Goal: Task Accomplishment & Management: Complete application form

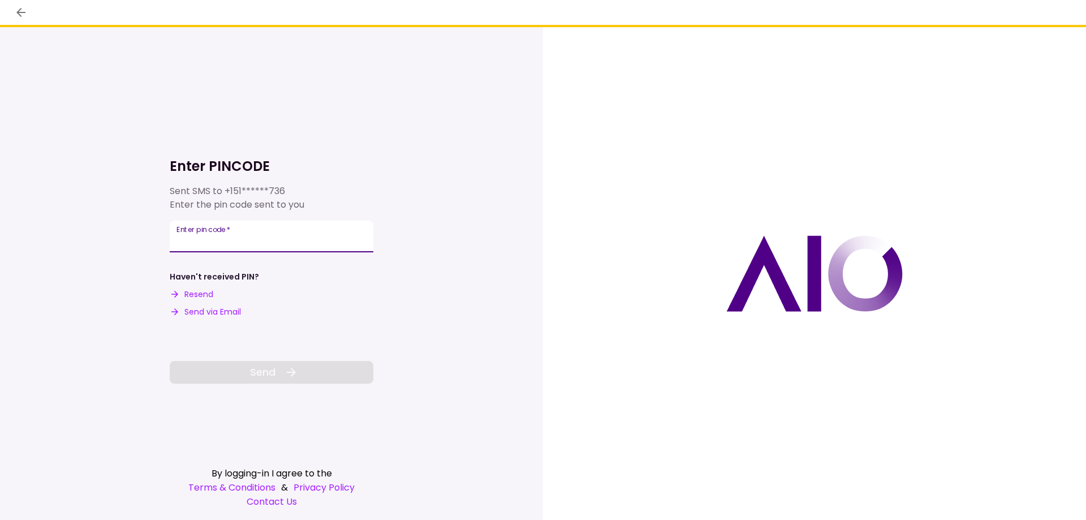
click at [184, 240] on input "Enter pin code   *" at bounding box center [272, 237] width 204 height 32
type input "******"
click at [271, 376] on span "Send" at bounding box center [262, 371] width 25 height 15
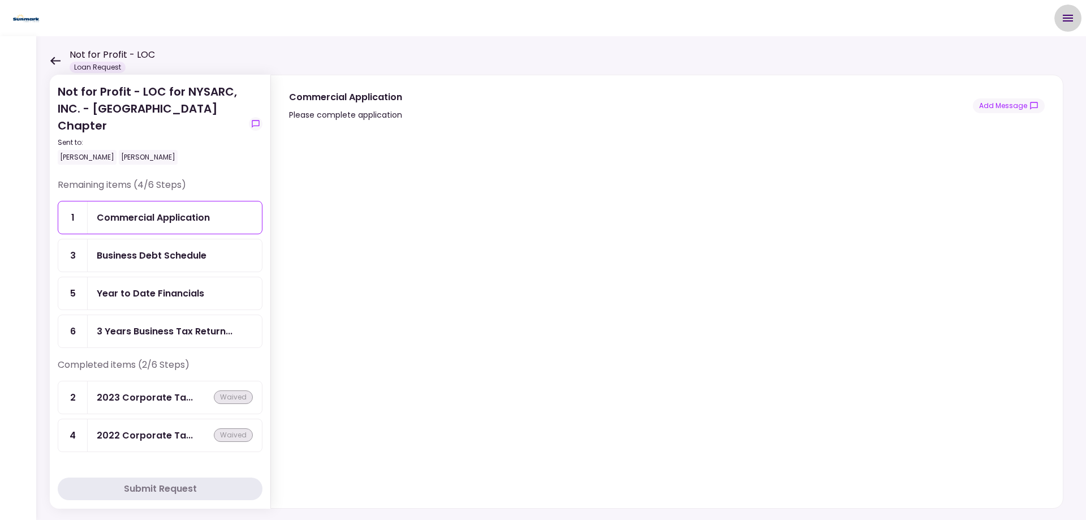
click at [1065, 19] on icon "Open menu" at bounding box center [1068, 18] width 14 height 14
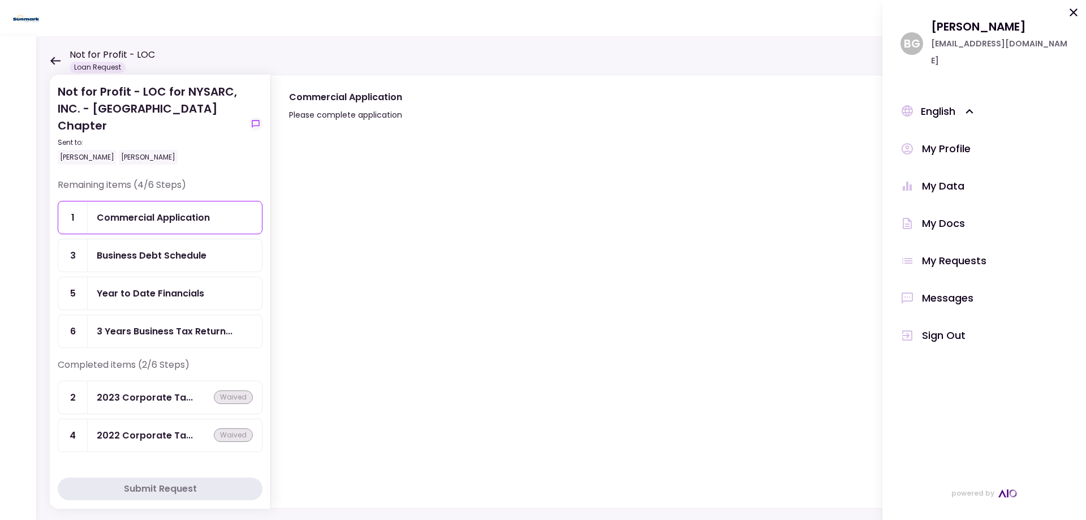
click at [933, 178] on div "My Data" at bounding box center [943, 186] width 42 height 17
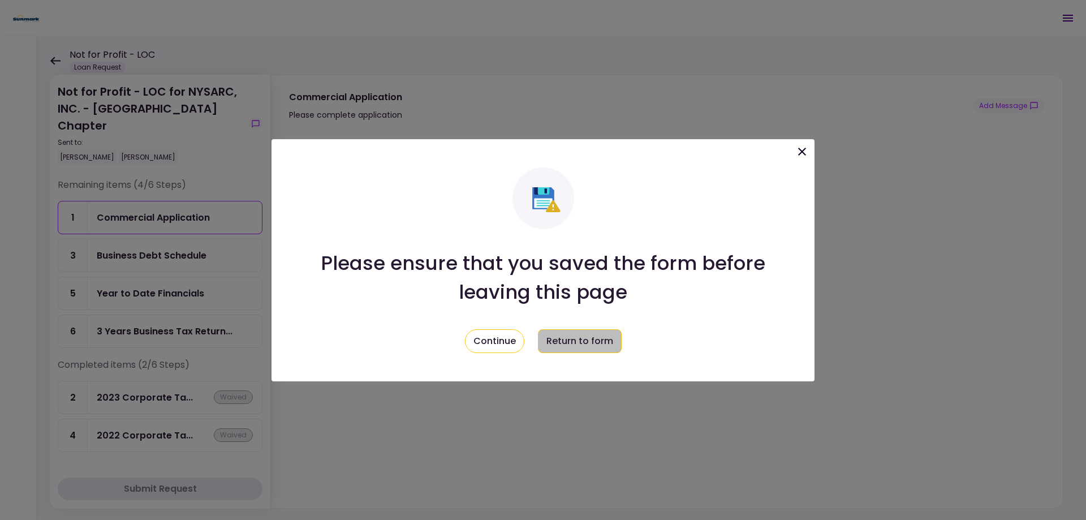
drag, startPoint x: 558, startPoint y: 340, endPoint x: 559, endPoint y: 333, distance: 7.9
click at [558, 340] on button "Return to form" at bounding box center [580, 341] width 84 height 24
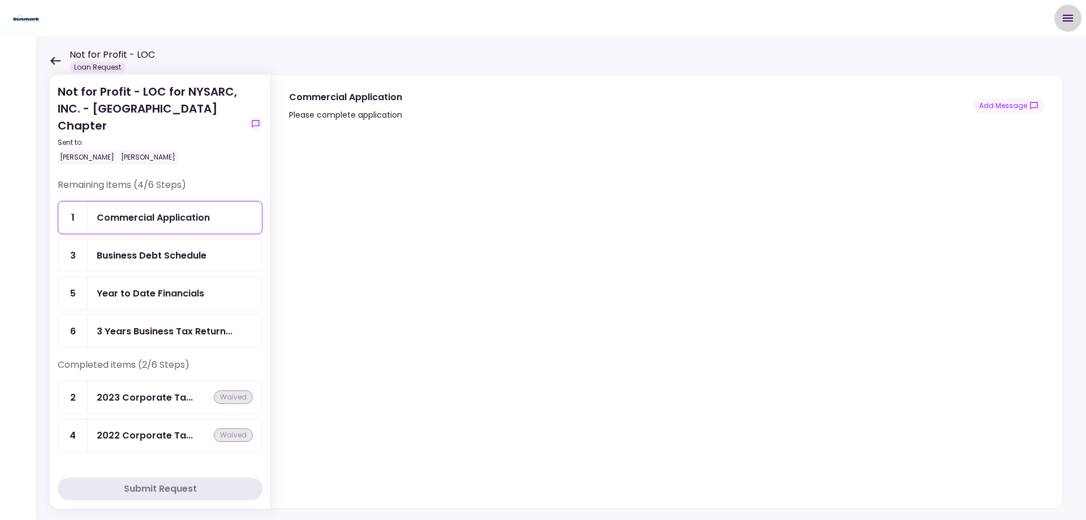
click at [1065, 17] on icon "Open menu" at bounding box center [1068, 18] width 14 height 14
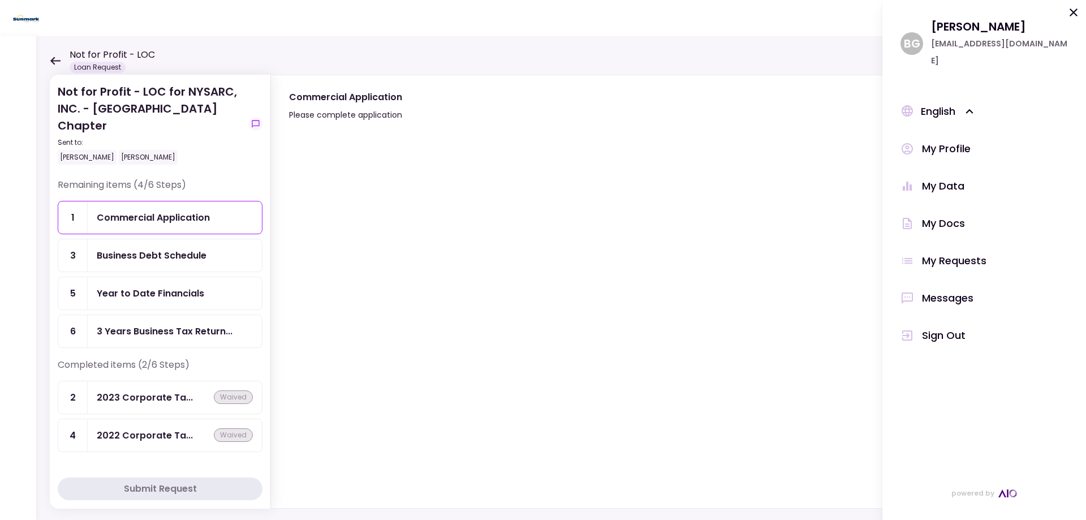
click at [947, 215] on div "My Docs" at bounding box center [943, 223] width 43 height 17
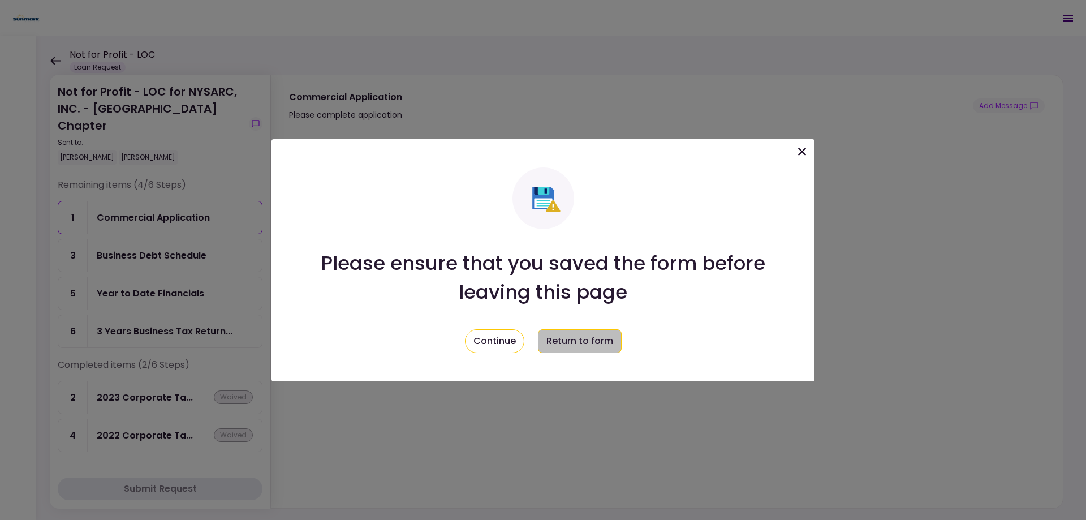
drag, startPoint x: 565, startPoint y: 347, endPoint x: 656, endPoint y: 305, distance: 100.2
click at [566, 346] on button "Return to form" at bounding box center [580, 341] width 84 height 24
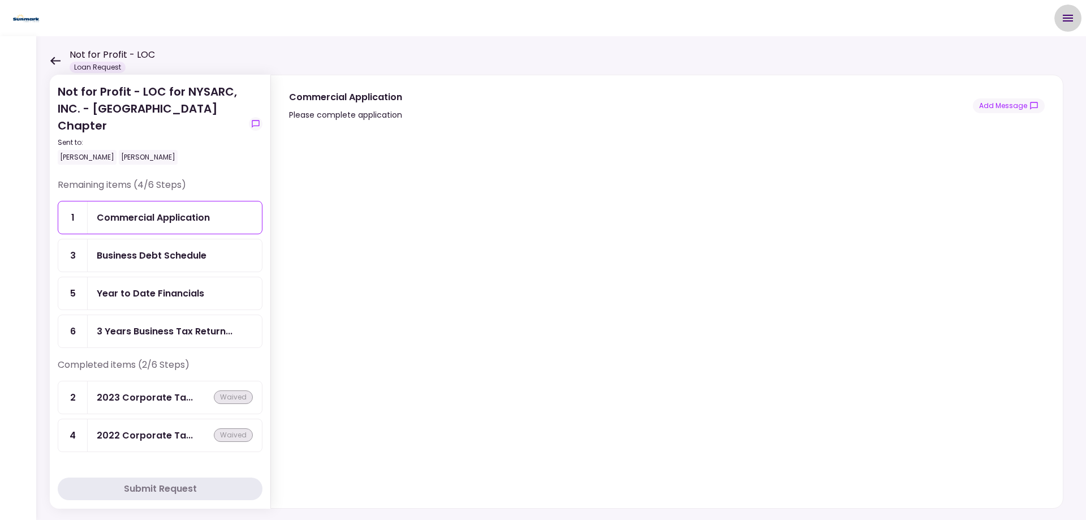
click at [1068, 22] on icon "Open menu" at bounding box center [1068, 18] width 14 height 14
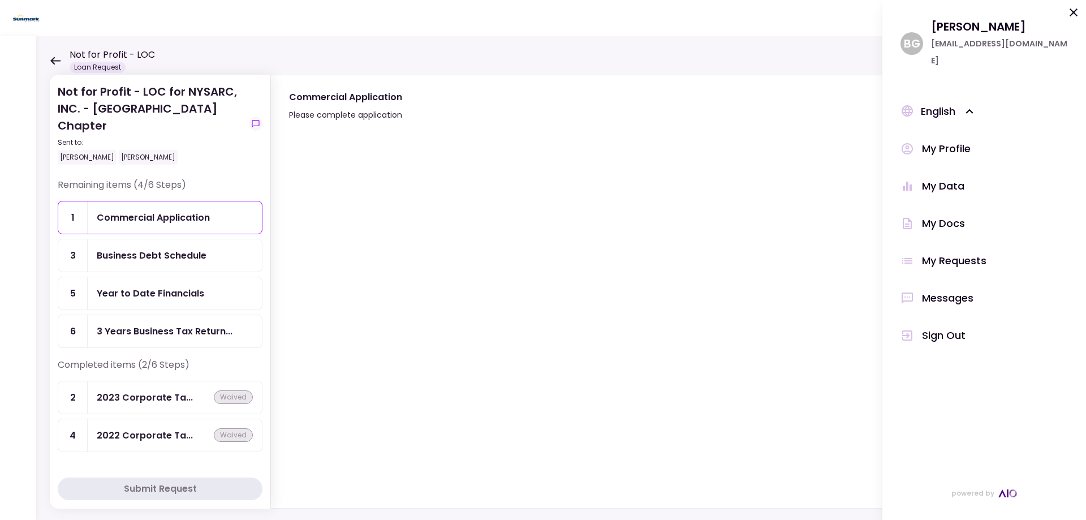
click at [741, 114] on div "Commercial Application Please complete application Add Message" at bounding box center [667, 106] width 756 height 32
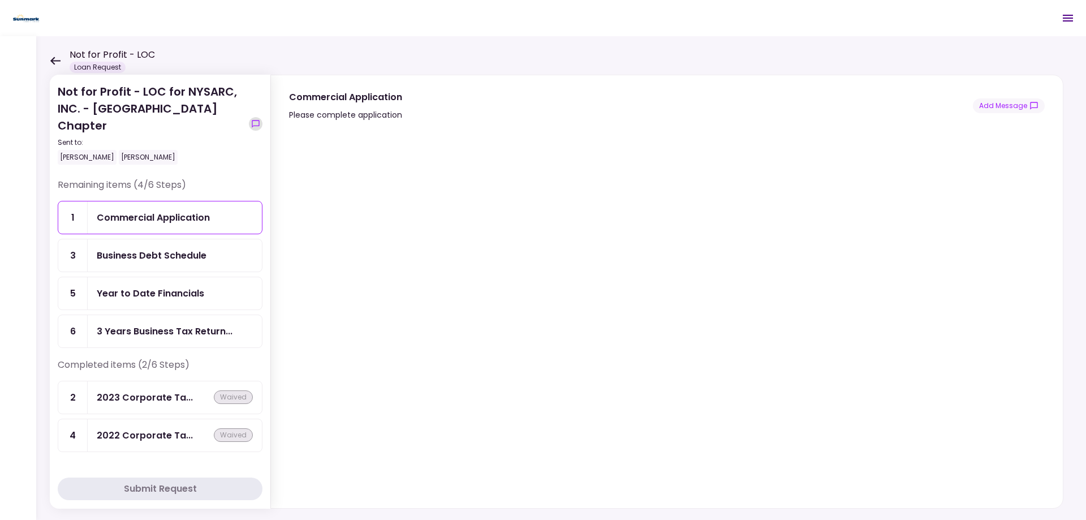
click at [253, 124] on icon "show-messages" at bounding box center [255, 123] width 9 height 9
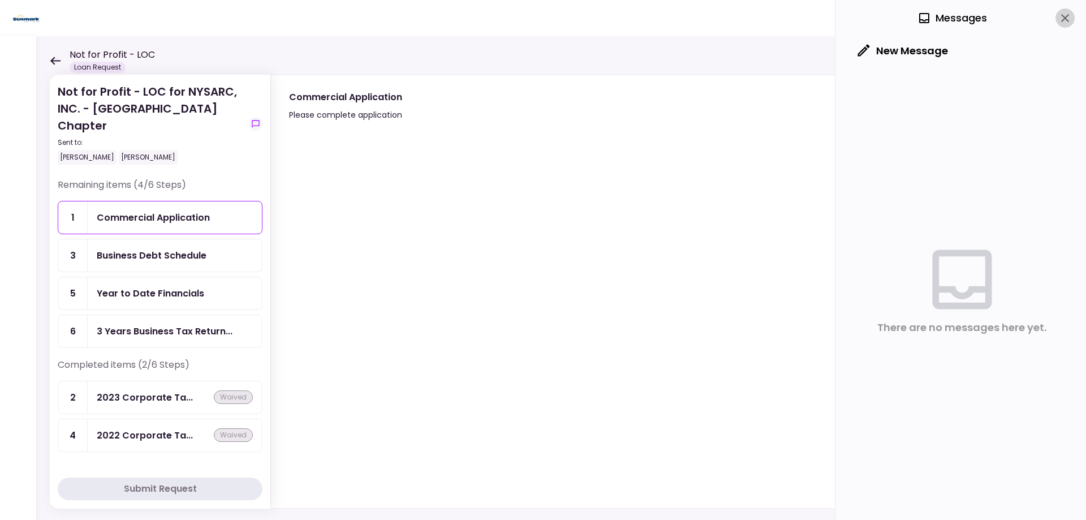
click at [1063, 20] on icon "close" at bounding box center [1065, 18] width 8 height 8
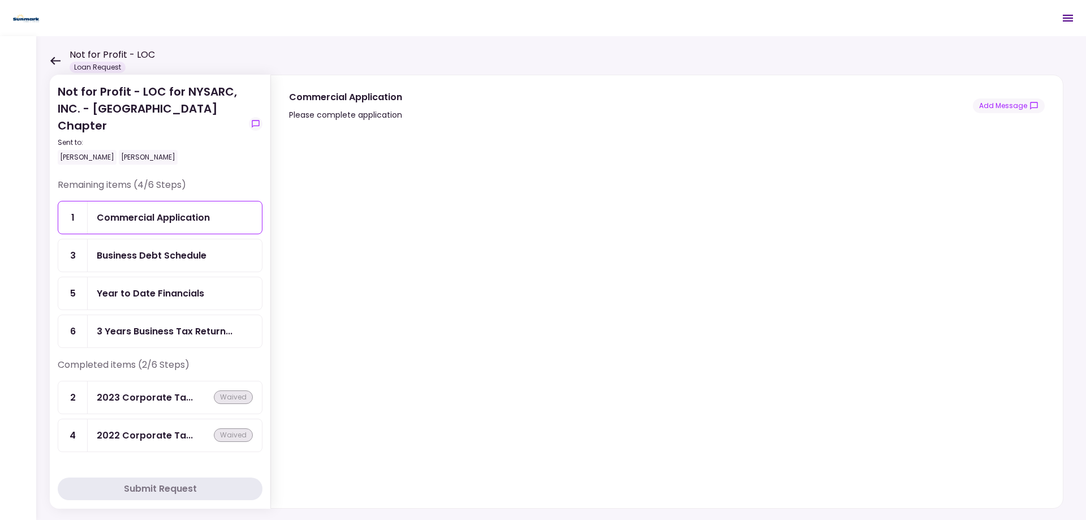
click at [285, 232] on div at bounding box center [667, 315] width 792 height 386
click at [213, 217] on div "Commercial Application" at bounding box center [175, 217] width 156 height 14
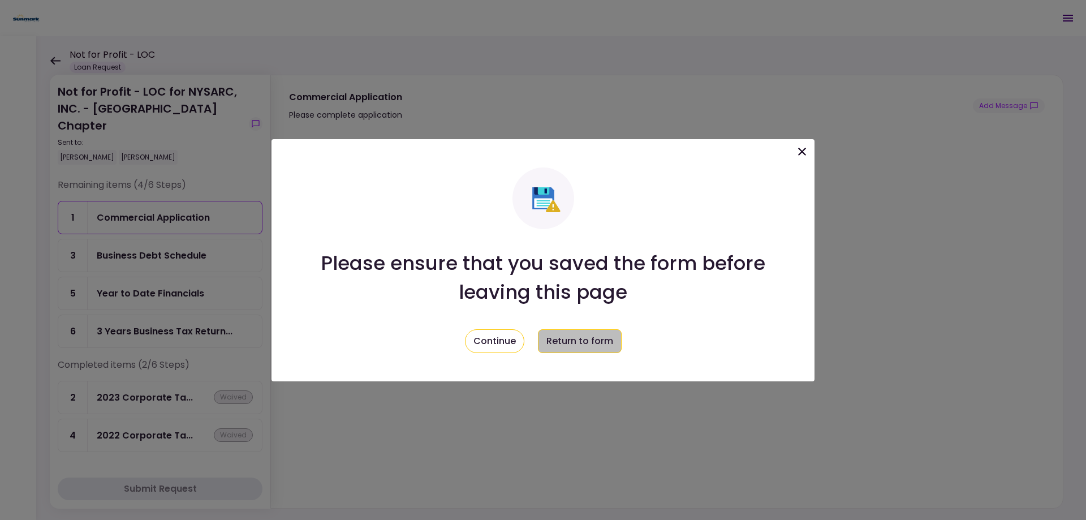
click at [608, 340] on button "Return to form" at bounding box center [580, 341] width 84 height 24
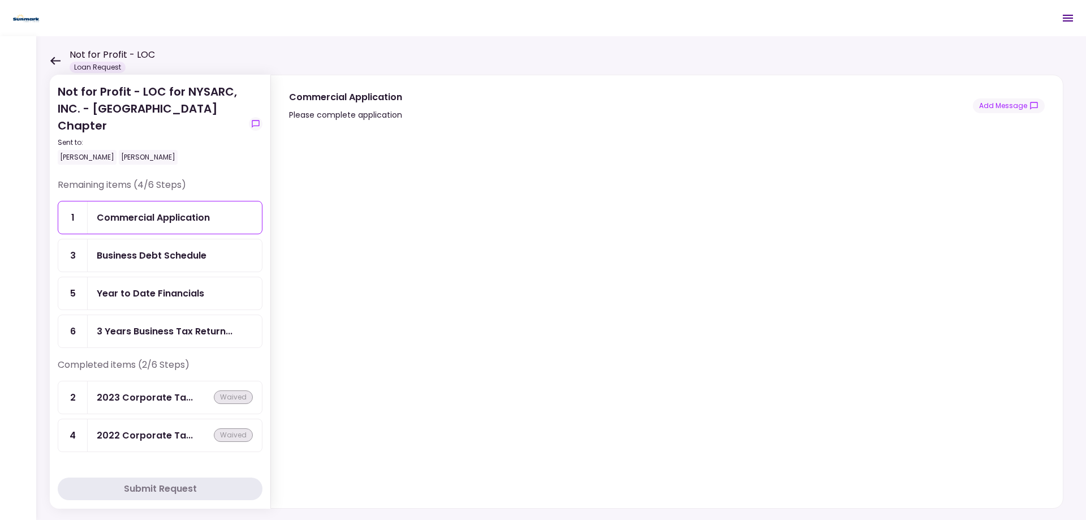
click at [317, 120] on div "Please complete application" at bounding box center [345, 115] width 113 height 14
click at [1069, 23] on icon "Open menu" at bounding box center [1068, 18] width 14 height 14
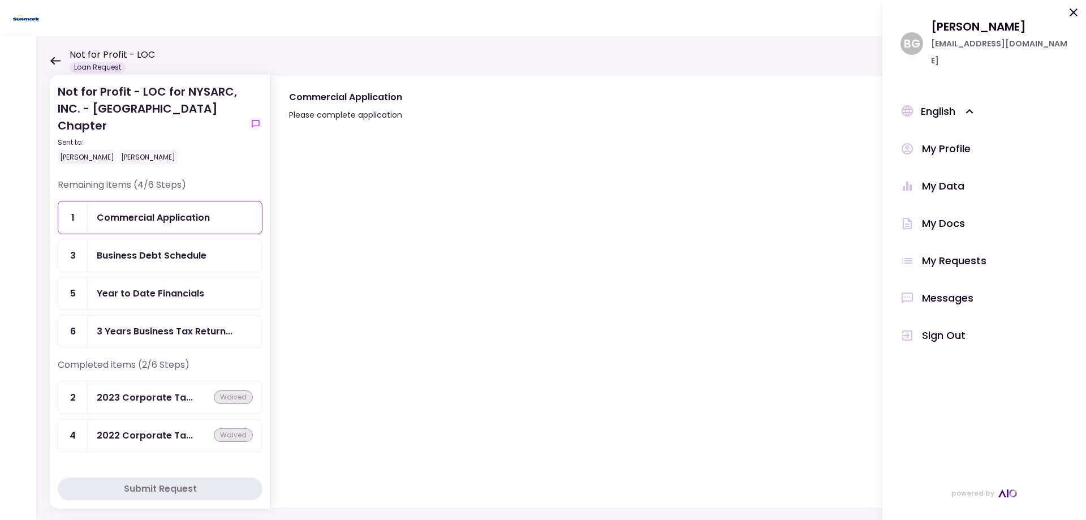
click at [944, 178] on div "My Data" at bounding box center [943, 186] width 42 height 17
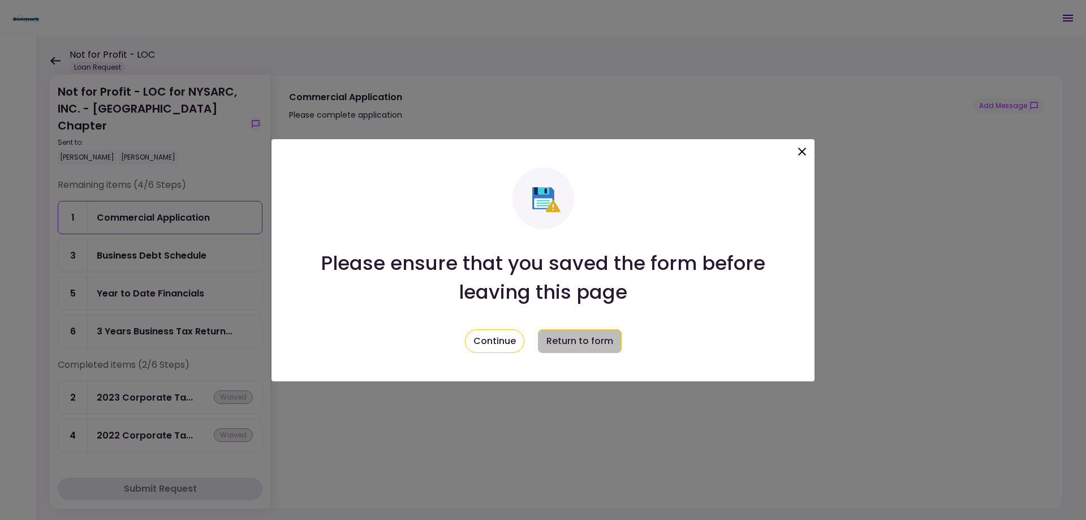
click at [579, 340] on button "Return to form" at bounding box center [580, 341] width 84 height 24
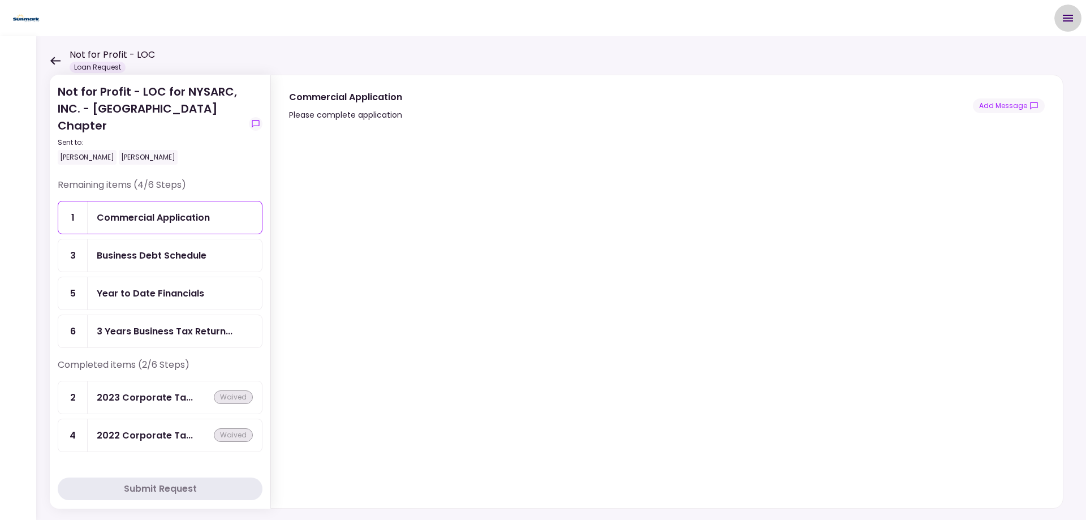
click at [1068, 20] on icon "Open menu" at bounding box center [1068, 18] width 10 height 7
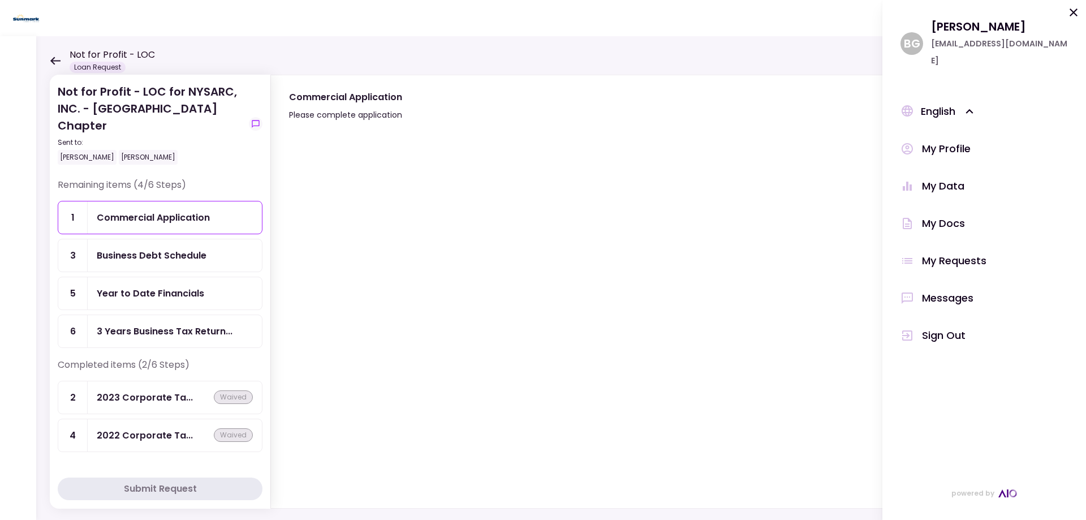
click at [950, 215] on div "My Docs" at bounding box center [943, 223] width 43 height 17
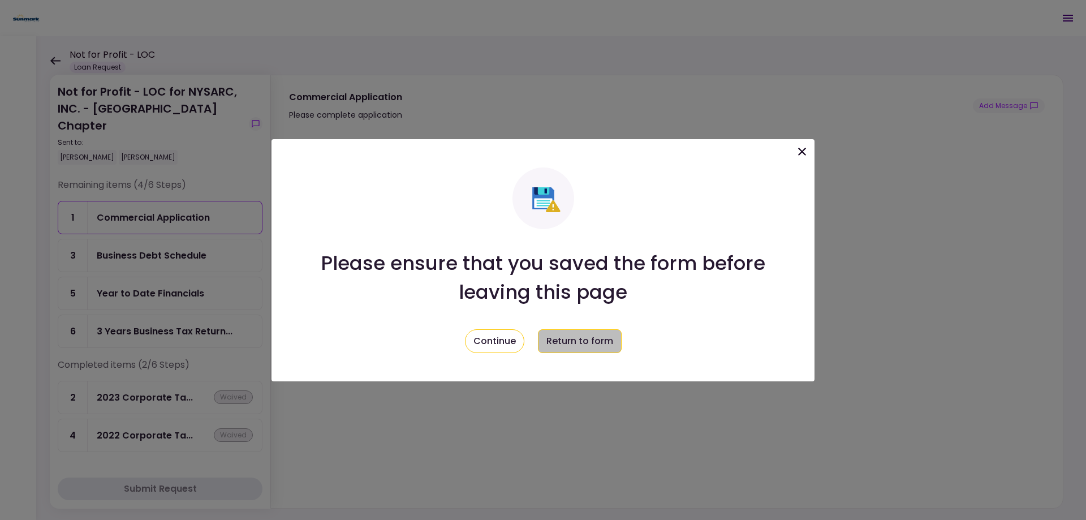
click at [594, 348] on button "Return to form" at bounding box center [580, 341] width 84 height 24
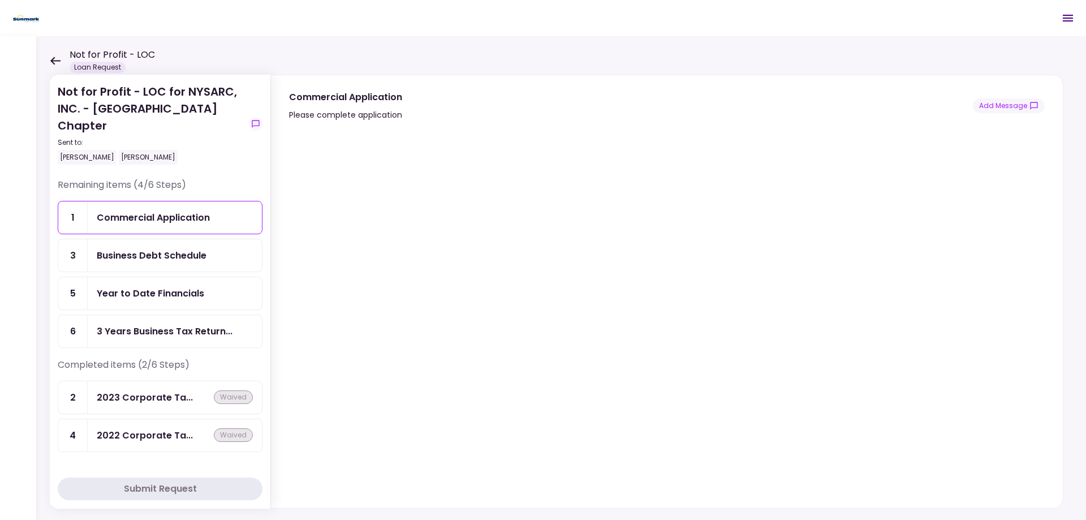
click at [115, 224] on div "Commercial Application" at bounding box center [153, 217] width 113 height 14
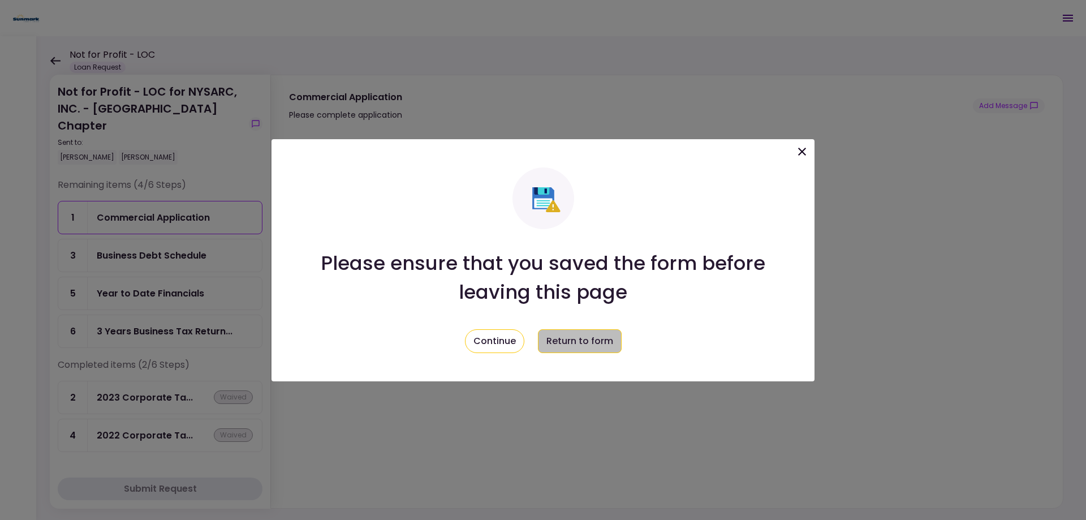
click at [558, 348] on button "Return to form" at bounding box center [580, 341] width 84 height 24
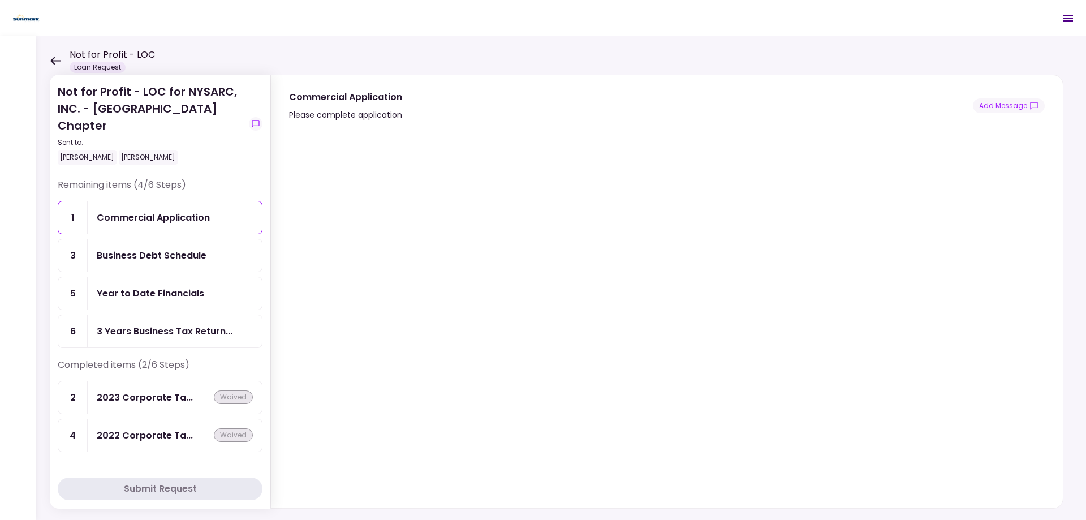
click at [251, 471] on section "Not for Profit - LOC for NYSARC, INC. - Rensselaer County Chapter Sent to: [PER…" at bounding box center [160, 292] width 221 height 434
click at [1068, 20] on icon "Open menu" at bounding box center [1068, 18] width 14 height 14
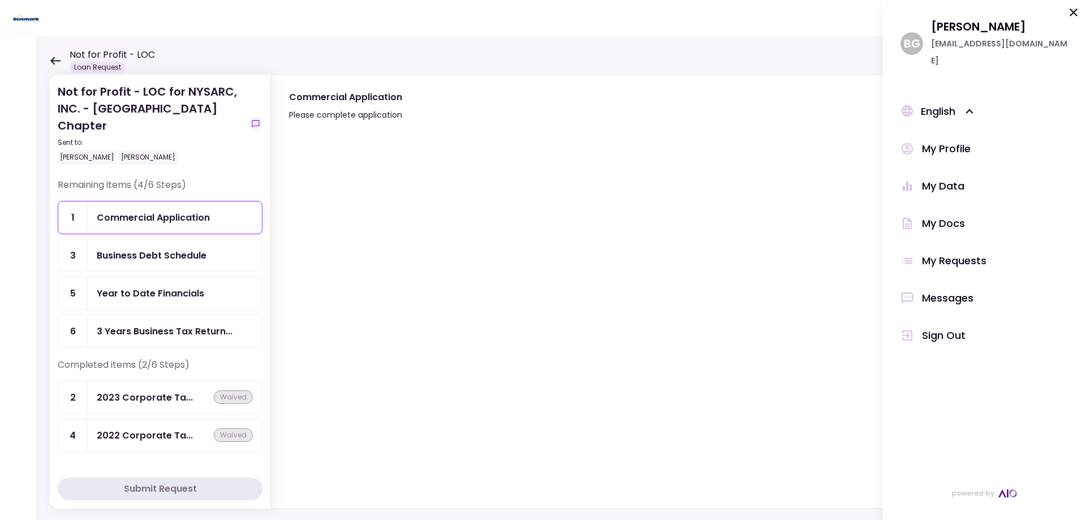
click at [963, 252] on div "My Requests" at bounding box center [954, 260] width 64 height 17
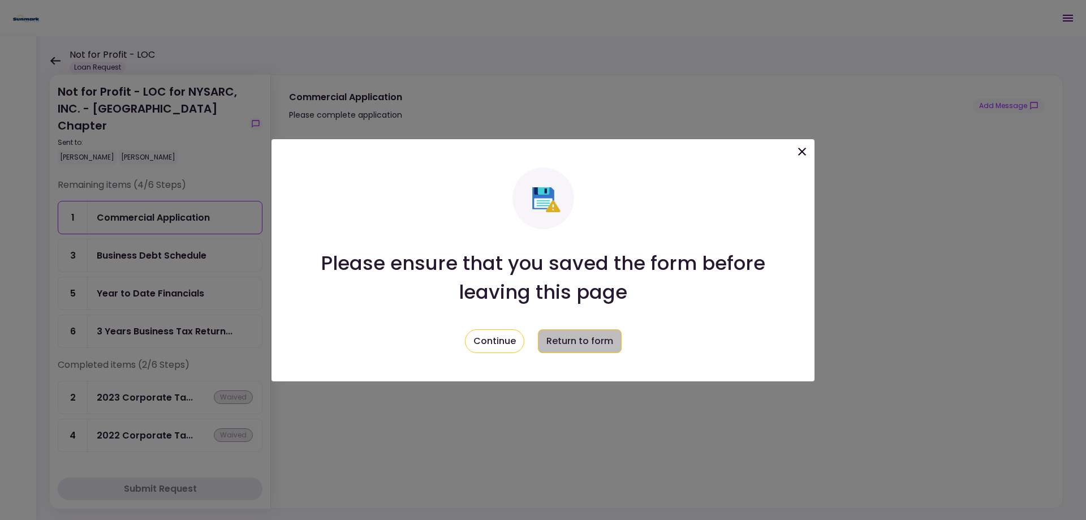
click at [567, 348] on button "Return to form" at bounding box center [580, 341] width 84 height 24
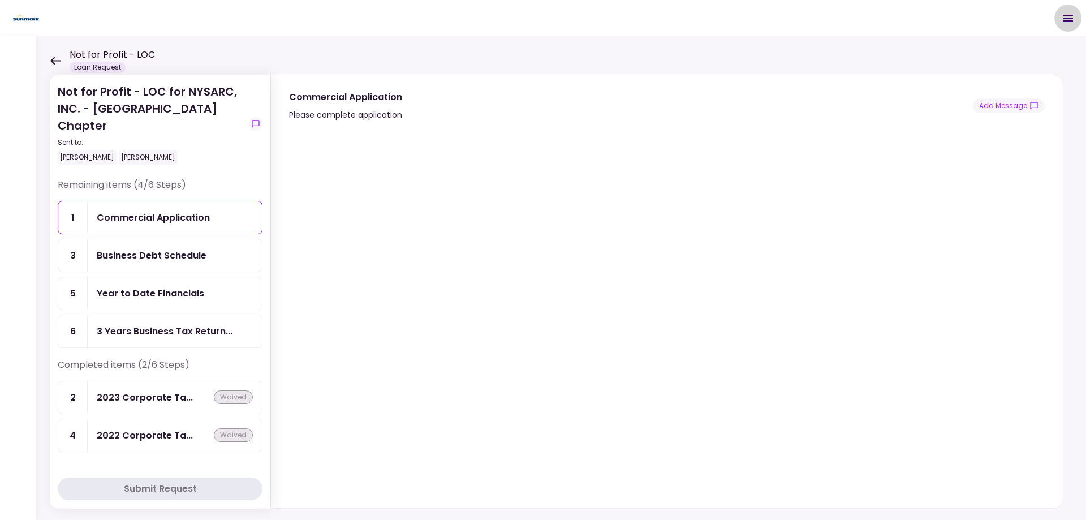
click at [1068, 17] on icon "Open menu" at bounding box center [1068, 18] width 14 height 14
click at [805, 99] on div "Commercial Application Please complete application Add Message" at bounding box center [667, 106] width 756 height 32
click at [1069, 17] on icon "Open menu" at bounding box center [1068, 18] width 14 height 14
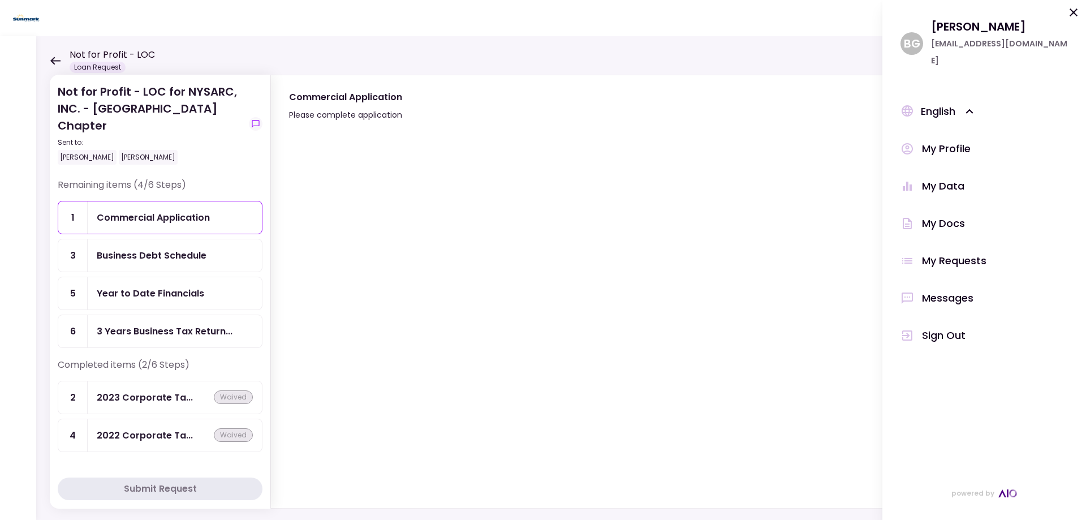
click at [1074, 14] on icon at bounding box center [1074, 13] width 14 height 14
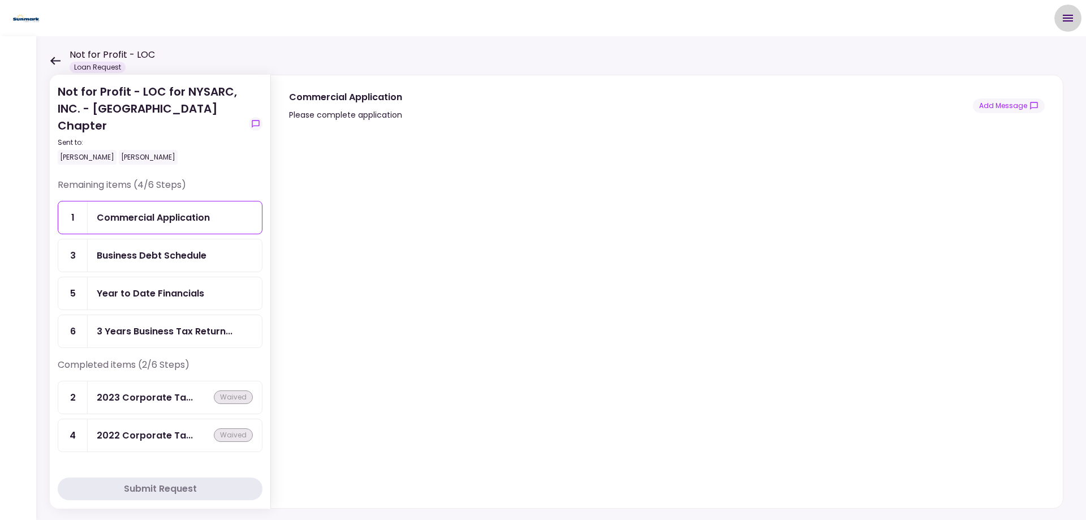
click at [1063, 18] on icon "Open menu" at bounding box center [1068, 18] width 10 height 7
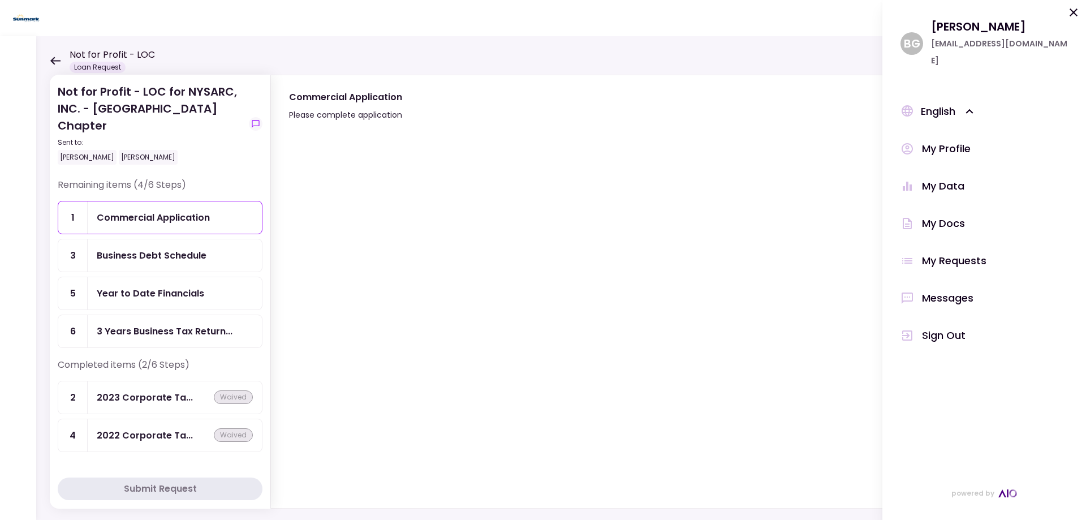
click at [977, 104] on icon at bounding box center [969, 111] width 15 height 15
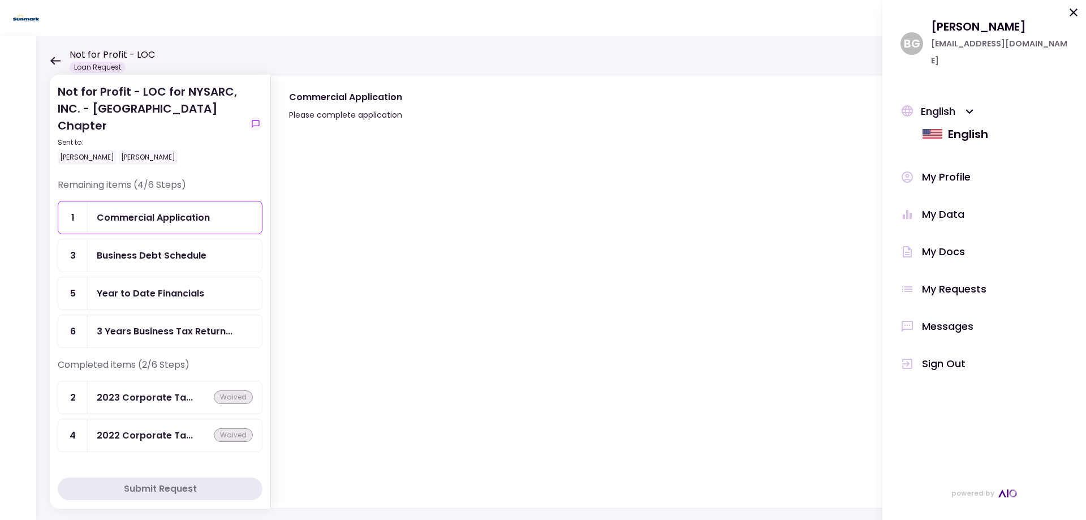
click at [935, 103] on div "English" at bounding box center [959, 111] width 76 height 17
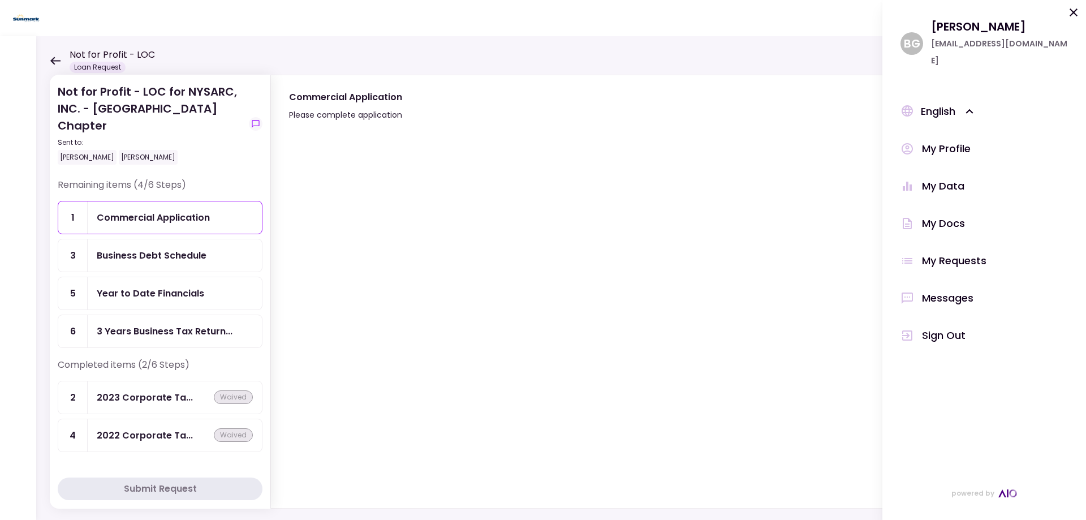
click at [947, 140] on div "My Profile" at bounding box center [946, 148] width 49 height 17
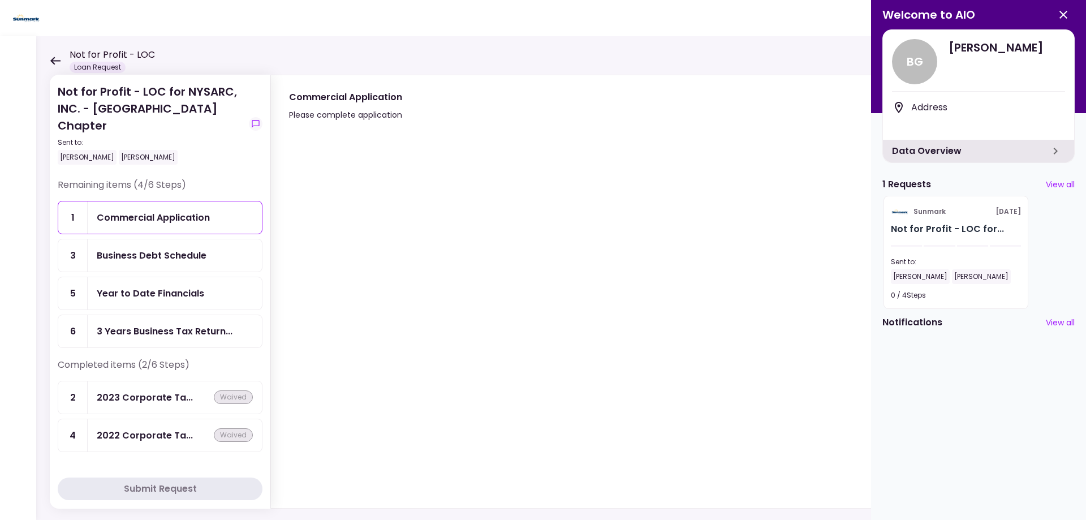
click at [1054, 150] on icon "button" at bounding box center [1056, 151] width 14 height 14
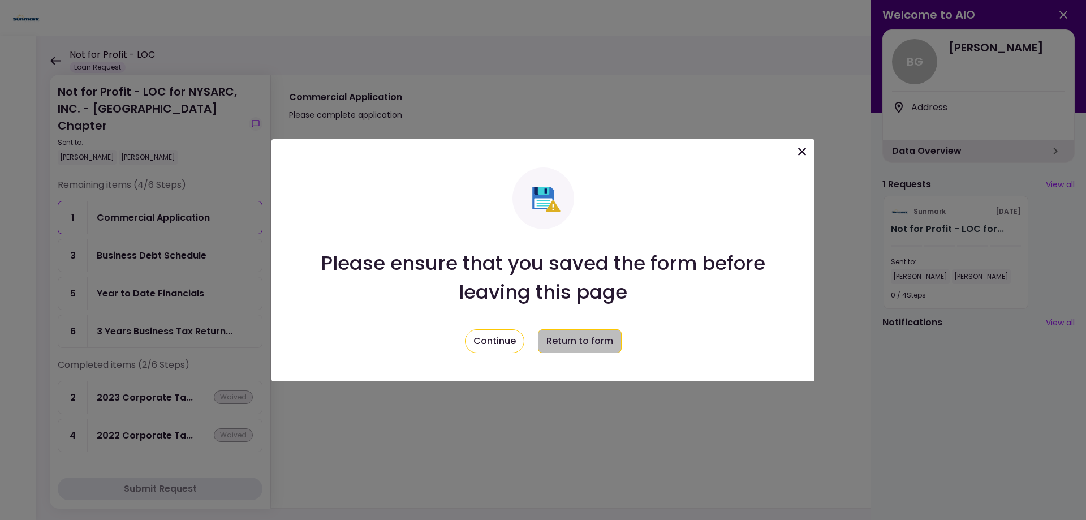
drag, startPoint x: 606, startPoint y: 339, endPoint x: 636, endPoint y: 304, distance: 45.3
click at [606, 338] on button "Return to form" at bounding box center [580, 341] width 84 height 24
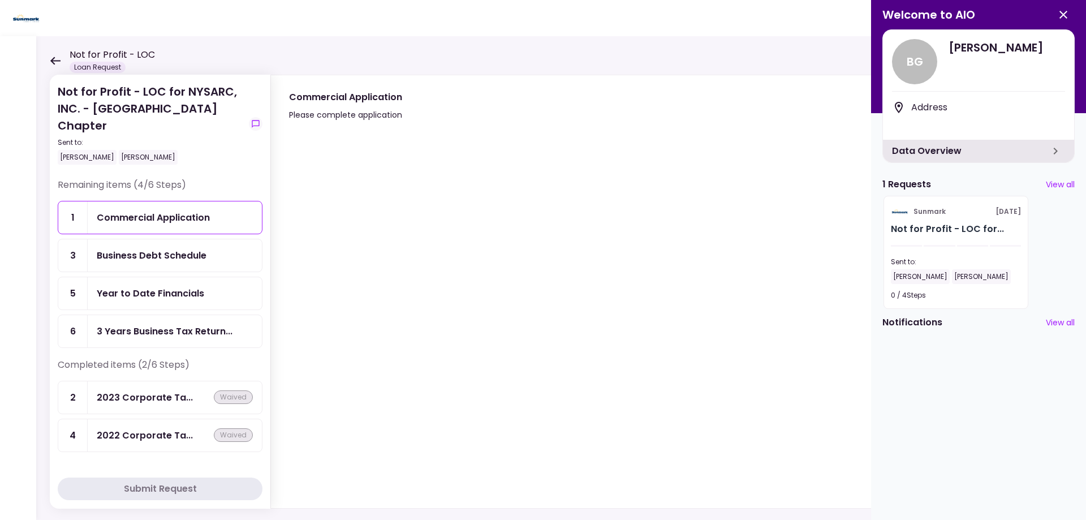
click at [1064, 16] on icon "button" at bounding box center [1063, 15] width 8 height 8
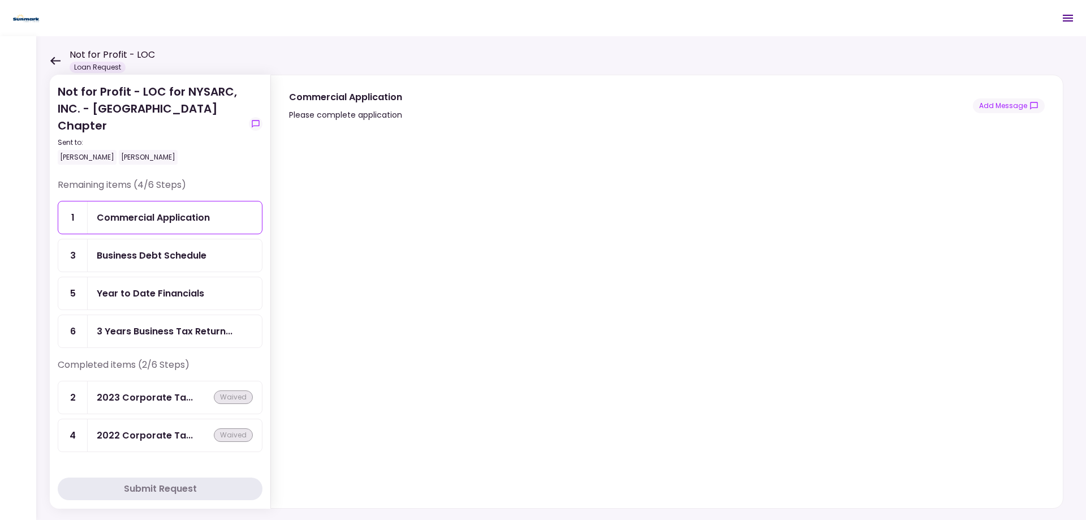
click at [1064, 19] on icon "Open menu" at bounding box center [1068, 18] width 14 height 14
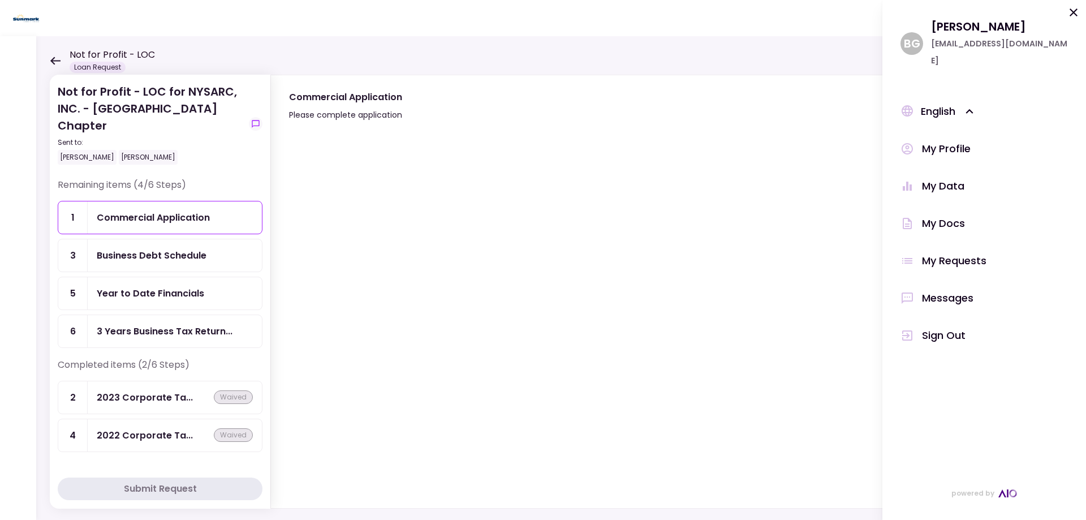
click at [961, 252] on div "My Requests" at bounding box center [954, 260] width 64 height 17
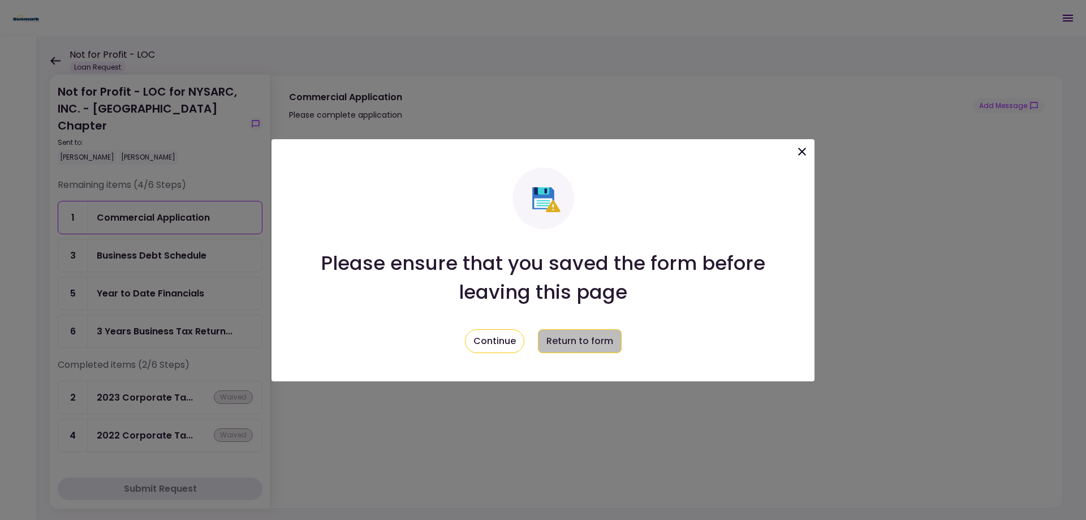
click at [570, 343] on button "Return to form" at bounding box center [580, 341] width 84 height 24
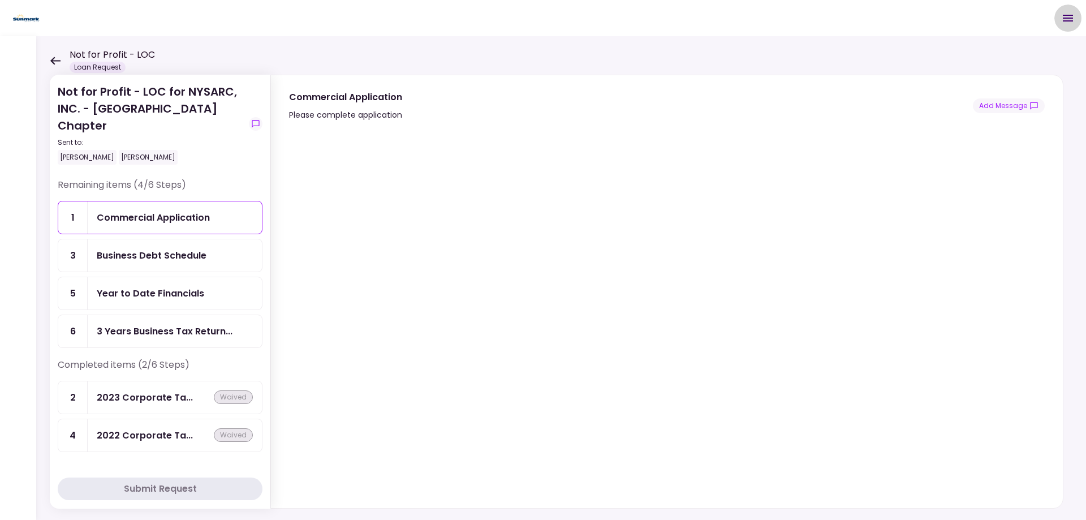
click at [1066, 18] on icon "Open menu" at bounding box center [1068, 18] width 10 height 7
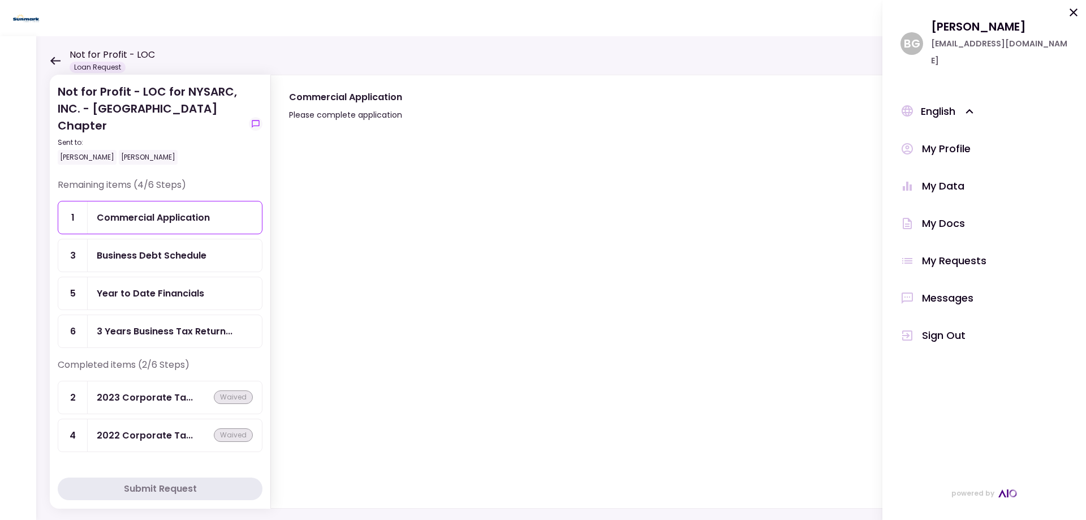
click at [1073, 11] on icon at bounding box center [1074, 13] width 14 height 14
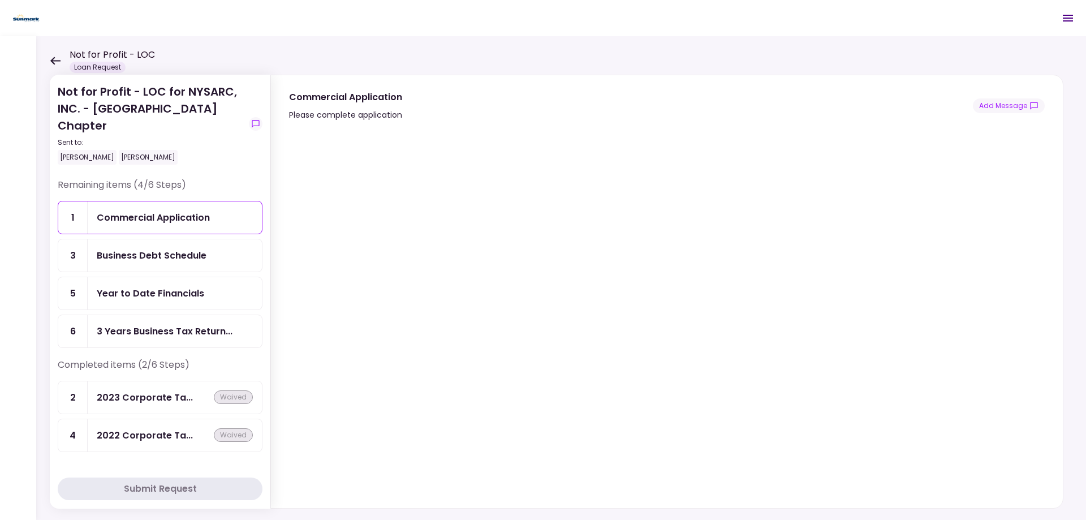
click at [0, 491] on html "Not for Profit - LOC Loan Request 0 Messages New Message There are no messages …" at bounding box center [543, 260] width 1086 height 520
click at [323, 95] on div "Commercial Application" at bounding box center [345, 97] width 113 height 14
click at [202, 222] on div "Commercial Application" at bounding box center [153, 217] width 113 height 14
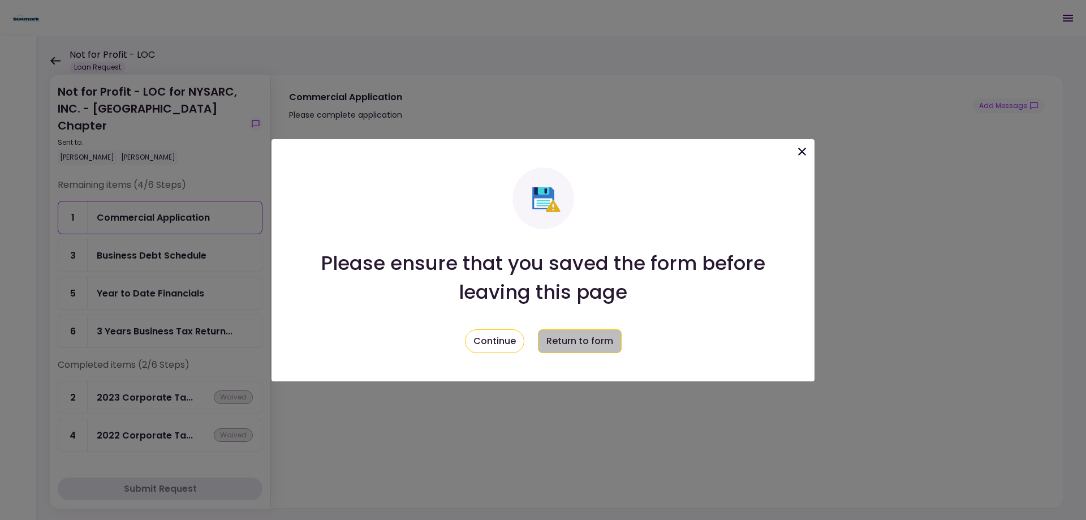
click at [559, 346] on button "Return to form" at bounding box center [580, 341] width 84 height 24
